Goal: Task Accomplishment & Management: Manage account settings

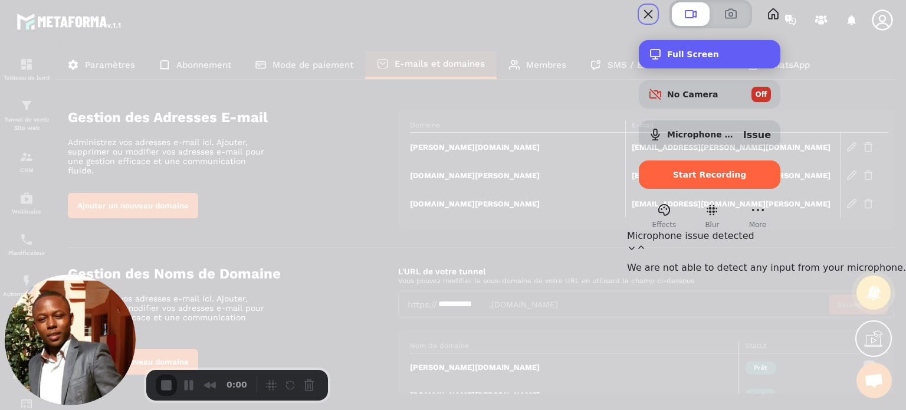
click at [777, 68] on div "Full Screen" at bounding box center [708, 54] width 141 height 28
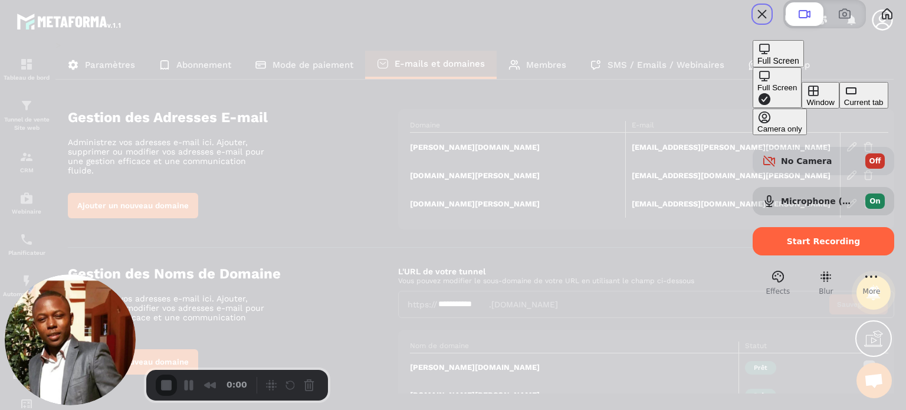
click at [801, 108] on button "Window" at bounding box center [819, 95] width 37 height 27
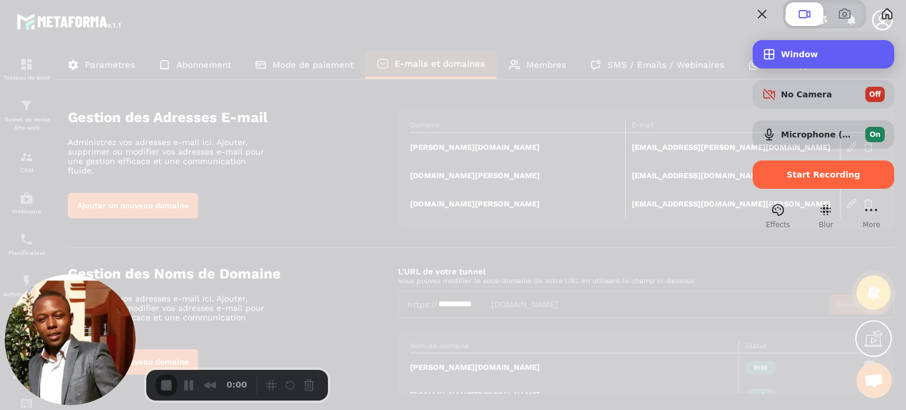
click at [781, 59] on span "Window" at bounding box center [833, 54] width 104 height 9
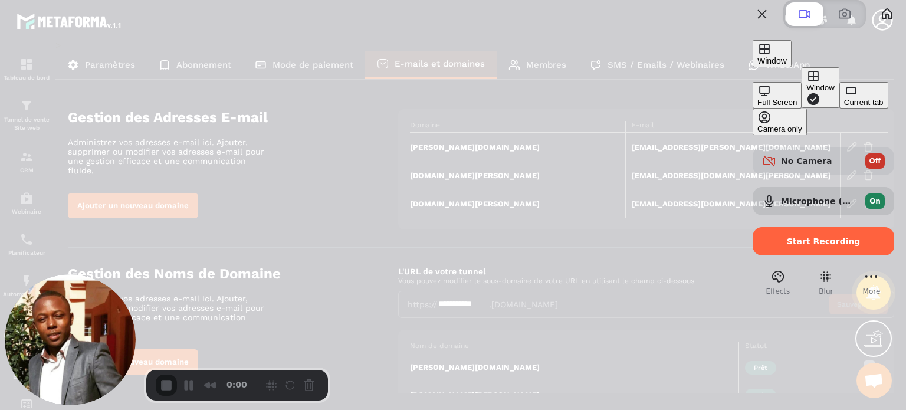
click at [757, 98] on div "Full Screen" at bounding box center [776, 102] width 39 height 9
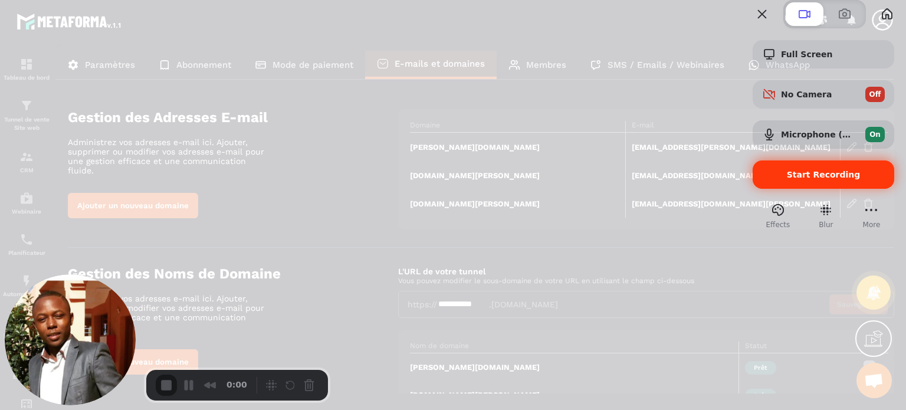
click at [789, 189] on div "Start Recording" at bounding box center [822, 174] width 141 height 28
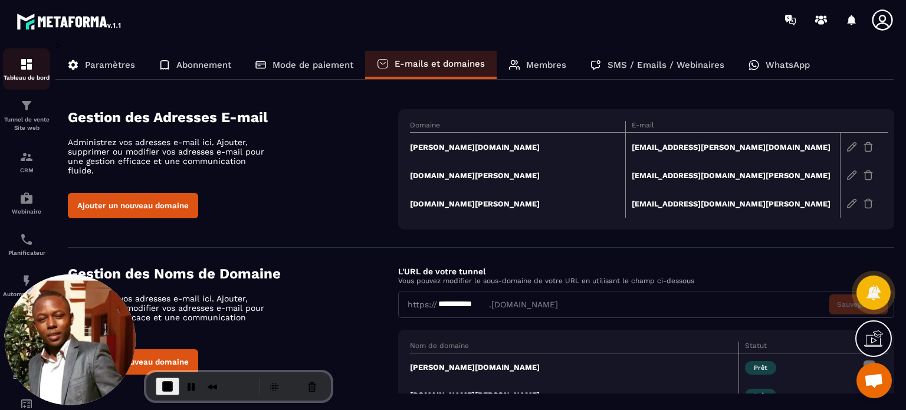
click at [28, 79] on p "Tableau de bord" at bounding box center [26, 77] width 47 height 6
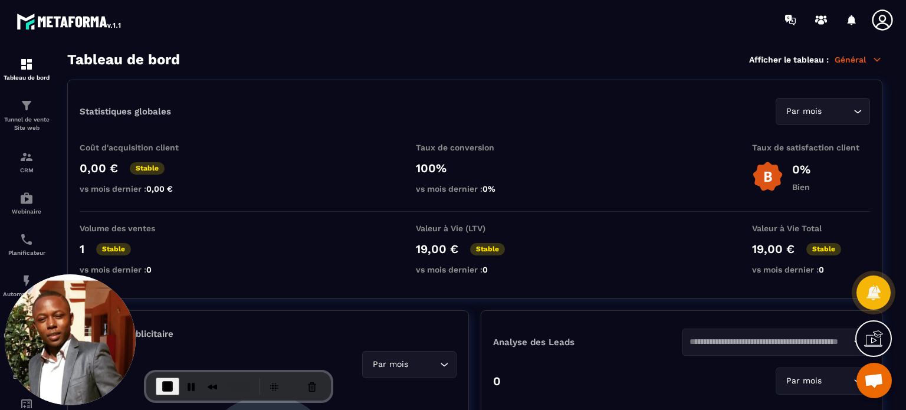
click at [884, 26] on icon at bounding box center [882, 20] width 24 height 24
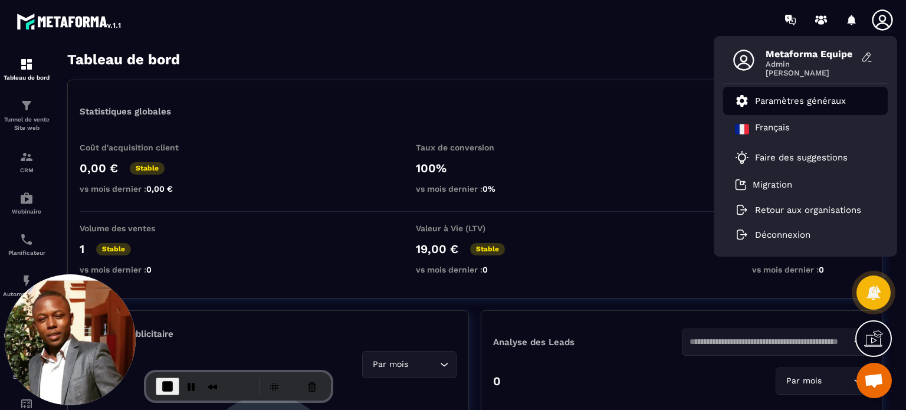
click at [792, 100] on p "Paramètres généraux" at bounding box center [800, 101] width 91 height 11
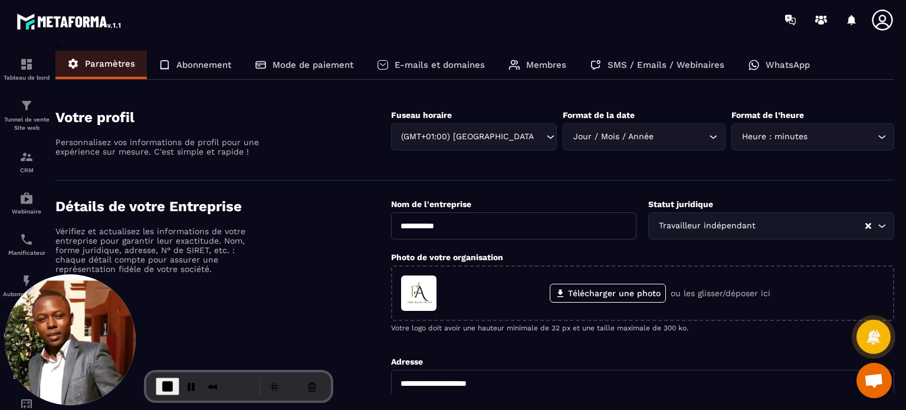
click at [451, 60] on p "E-mails et domaines" at bounding box center [439, 65] width 90 height 11
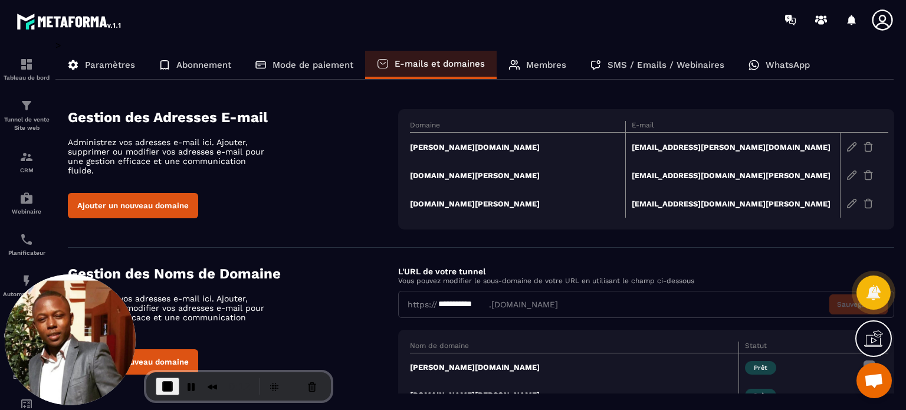
click at [177, 193] on button "Ajouter un nouveau domaine" at bounding box center [133, 205] width 130 height 25
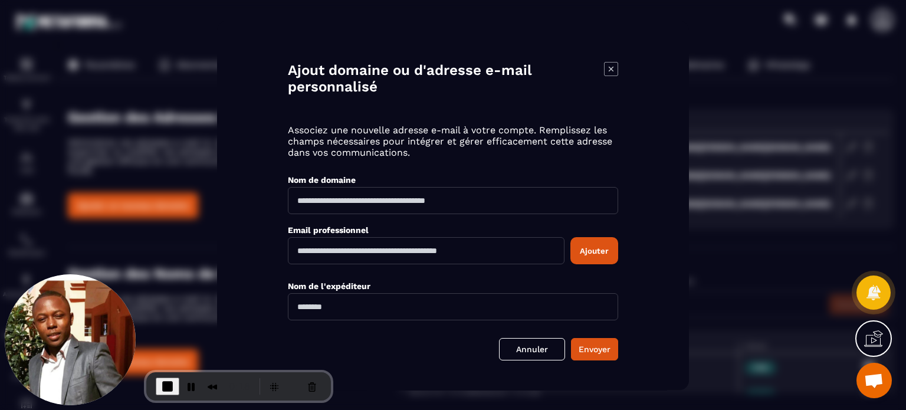
click at [366, 307] on input "Modal window" at bounding box center [453, 306] width 330 height 27
click at [608, 64] on icon "Modal window" at bounding box center [611, 69] width 14 height 14
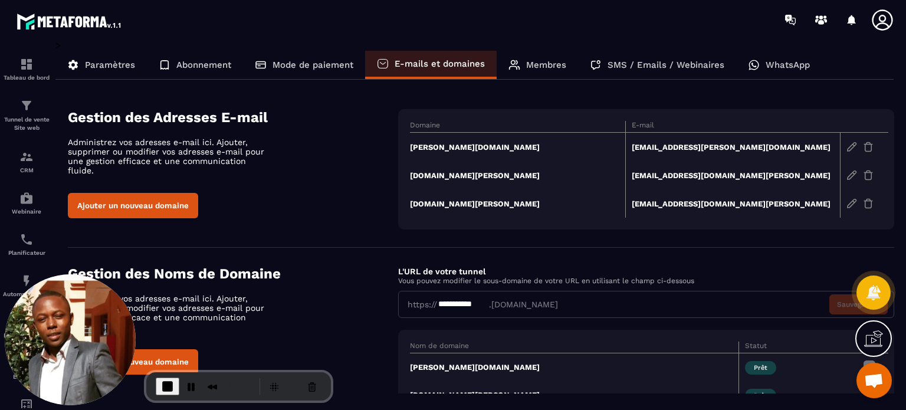
click at [446, 143] on td "peggy-auger.fr" at bounding box center [517, 147] width 215 height 29
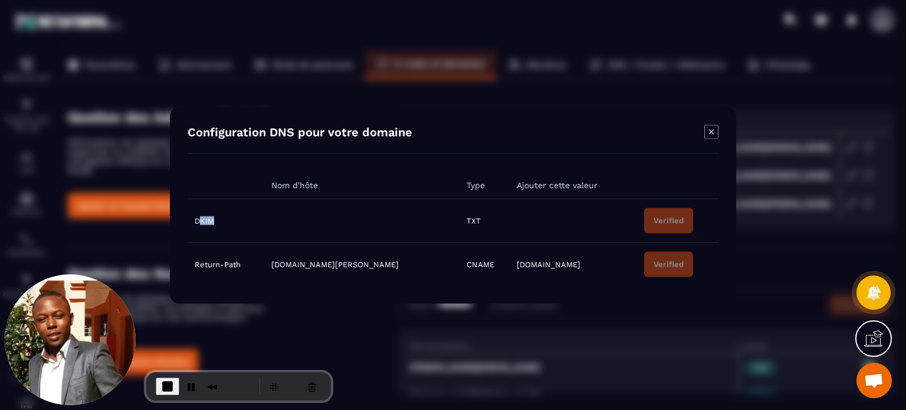
drag, startPoint x: 216, startPoint y: 220, endPoint x: 198, endPoint y: 220, distance: 18.3
click at [198, 220] on td "DKIM" at bounding box center [225, 221] width 77 height 44
click at [710, 129] on icon "Modal window" at bounding box center [711, 131] width 14 height 14
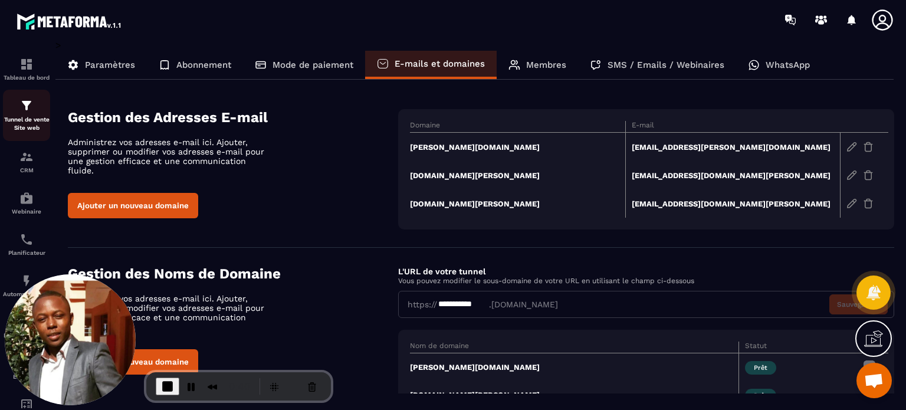
click at [19, 103] on img at bounding box center [26, 105] width 14 height 14
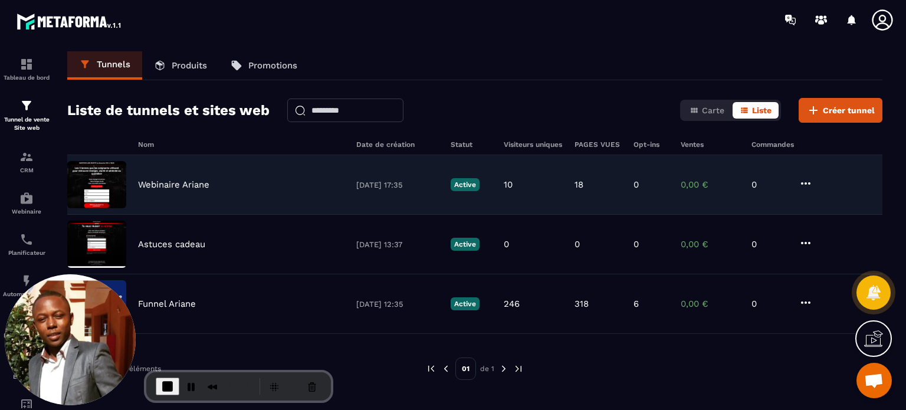
click at [171, 182] on p "Webinaire Ariane" at bounding box center [173, 184] width 71 height 11
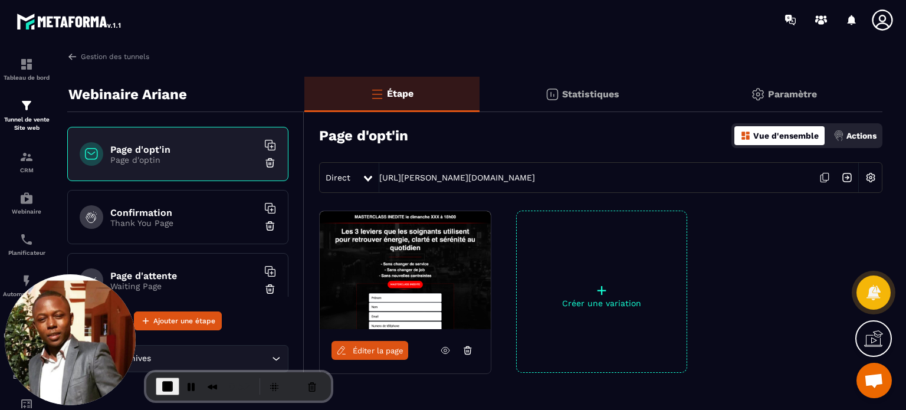
click at [793, 86] on div "Paramètre" at bounding box center [782, 94] width 197 height 35
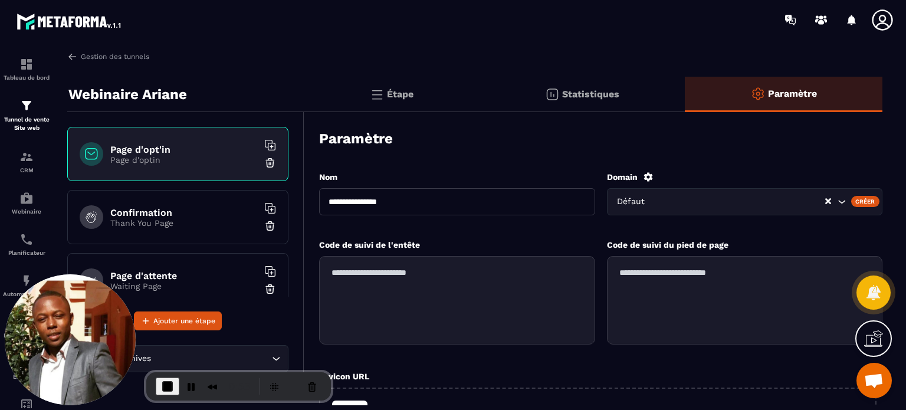
click at [648, 173] on icon at bounding box center [647, 176] width 9 height 9
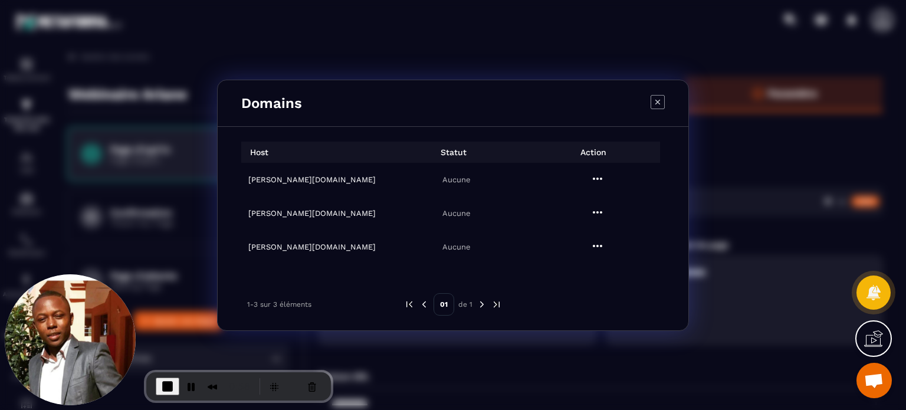
click at [266, 243] on h6 "peggy-auger.com" at bounding box center [315, 246] width 134 height 9
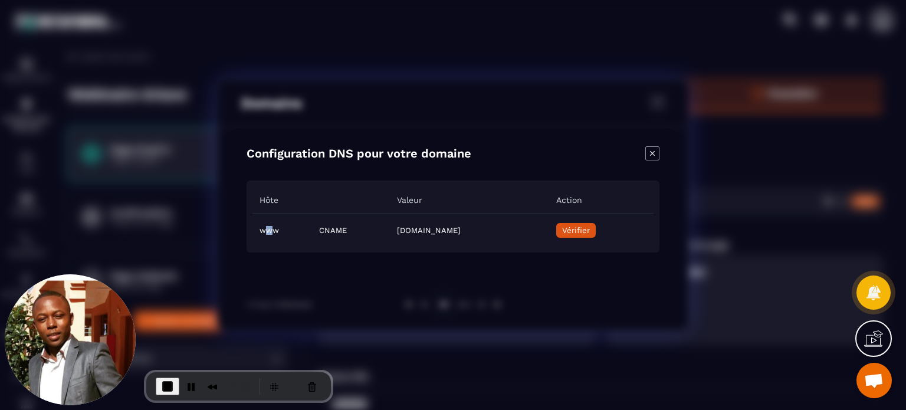
drag, startPoint x: 274, startPoint y: 231, endPoint x: 262, endPoint y: 231, distance: 11.2
click at [262, 231] on td "www" at bounding box center [282, 229] width 60 height 33
drag, startPoint x: 292, startPoint y: 228, endPoint x: 319, endPoint y: 228, distance: 26.5
click at [319, 228] on td "CNAME" at bounding box center [351, 229] width 78 height 33
drag, startPoint x: 337, startPoint y: 227, endPoint x: 558, endPoint y: 229, distance: 221.7
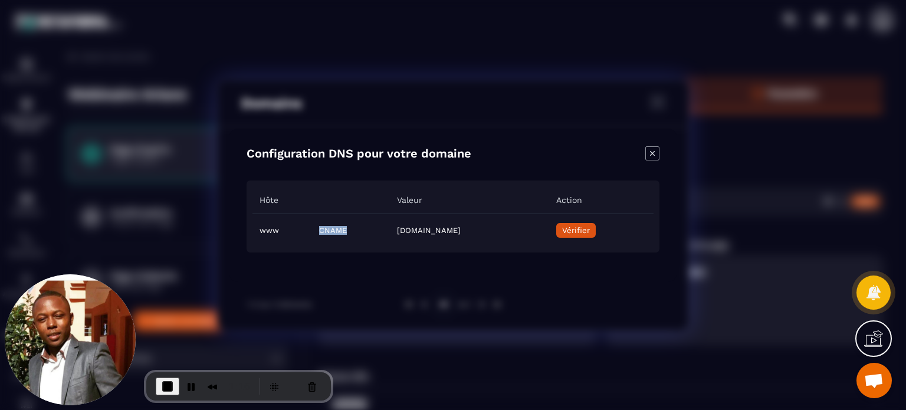
click at [548, 229] on td "44d09c6e-5f68-4d60-b0e1-e6d5537dd9fa.metaforma.io" at bounding box center [469, 229] width 159 height 33
click at [590, 234] on span "Vérifier" at bounding box center [576, 230] width 28 height 9
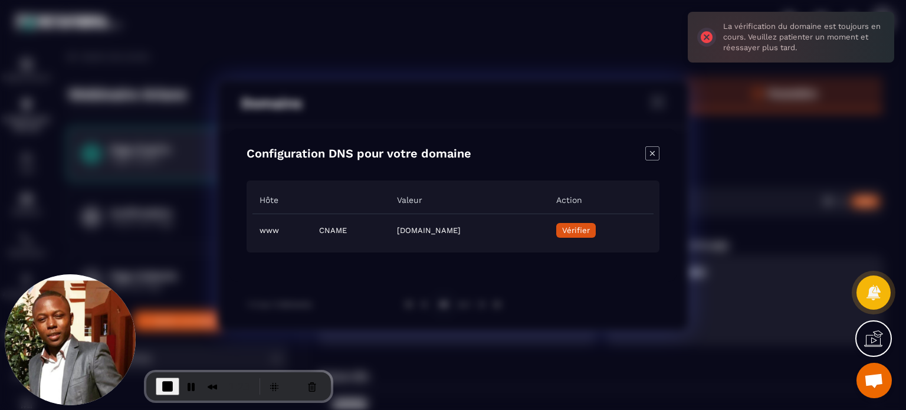
click at [653, 157] on icon "Close modal" at bounding box center [652, 153] width 14 height 14
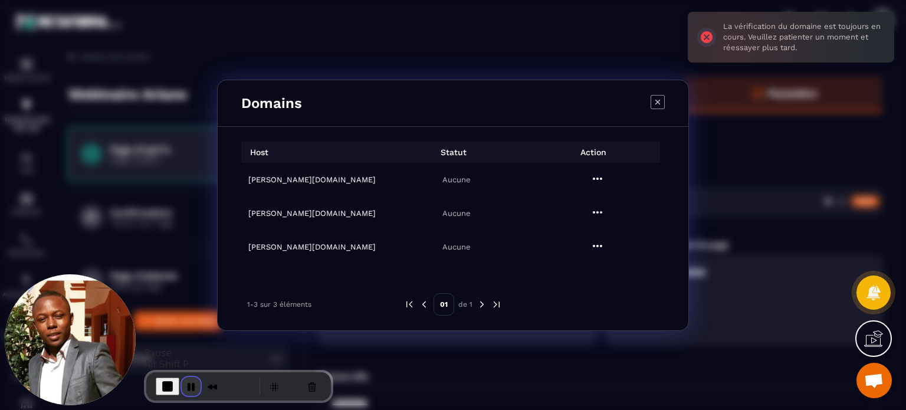
click at [189, 386] on button "Pause Recording" at bounding box center [191, 386] width 19 height 19
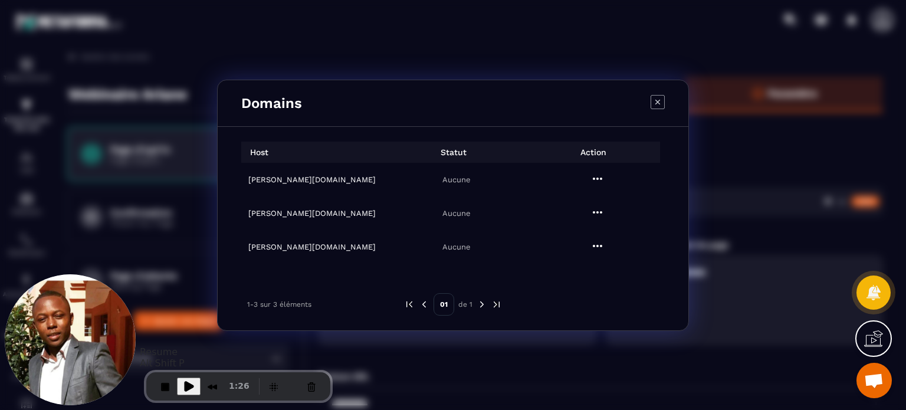
click at [185, 387] on span "Play Recording" at bounding box center [189, 386] width 14 height 14
click at [163, 386] on span "End Recording" at bounding box center [167, 386] width 14 height 14
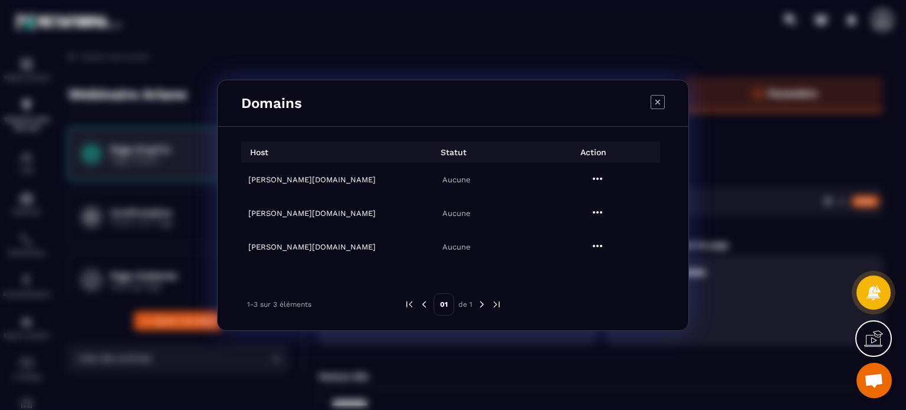
click at [658, 106] on icon "Modal window" at bounding box center [657, 102] width 14 height 14
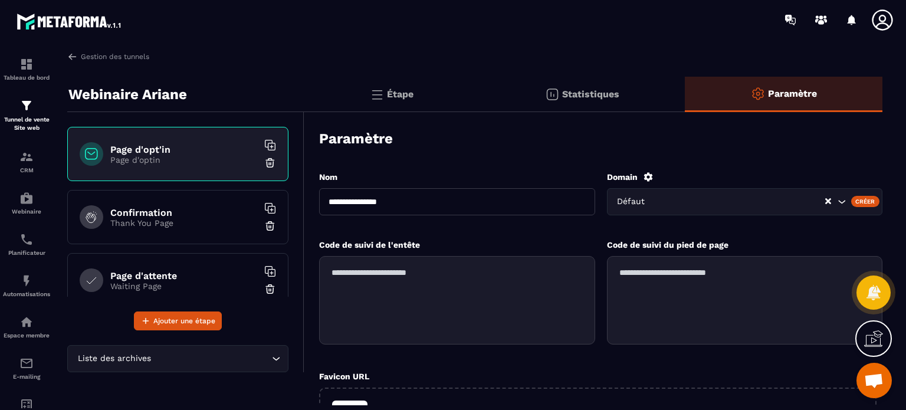
click at [659, 103] on div "Host Statut Action peggy-auger.fr Aucune peggy-auger.bzh Aucune peggy-auger.com…" at bounding box center [452, 144] width 423 height 122
click at [24, 254] on p "Planificateur" at bounding box center [26, 252] width 47 height 6
click at [26, 288] on img at bounding box center [26, 281] width 14 height 14
